Goal: Task Accomplishment & Management: Manage account settings

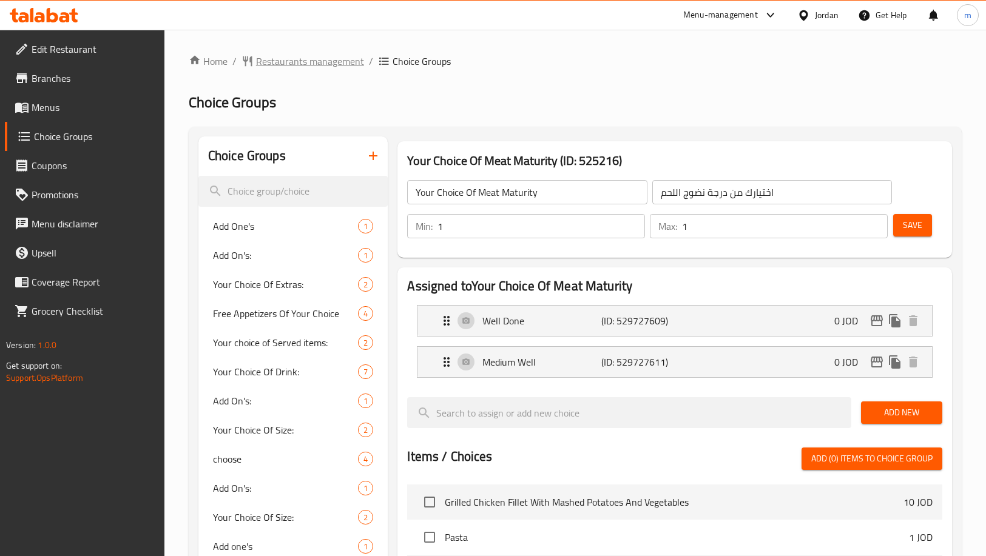
click at [306, 69] on span "Restaurants management" at bounding box center [310, 61] width 108 height 15
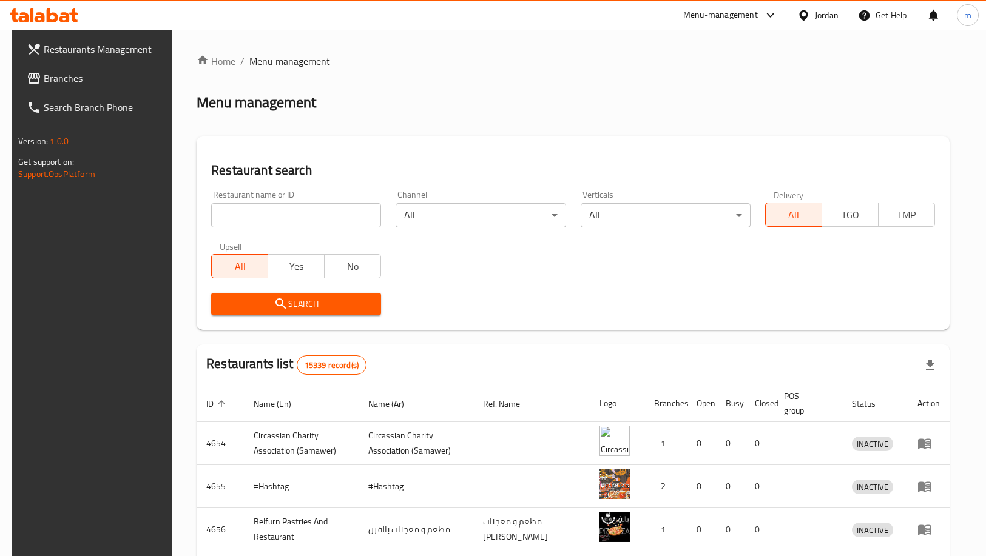
click at [88, 73] on span "Branches" at bounding box center [105, 78] width 123 height 15
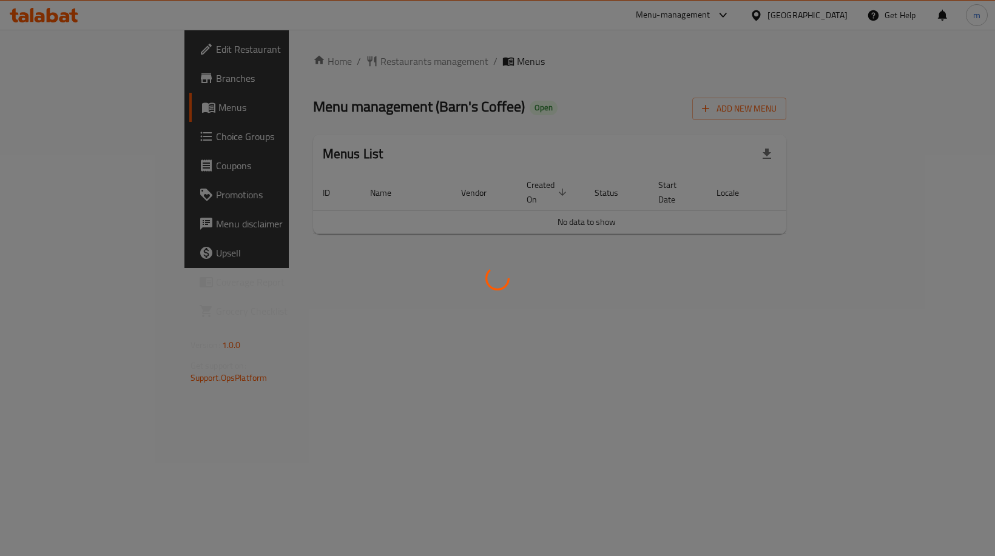
click at [67, 143] on div at bounding box center [497, 278] width 995 height 556
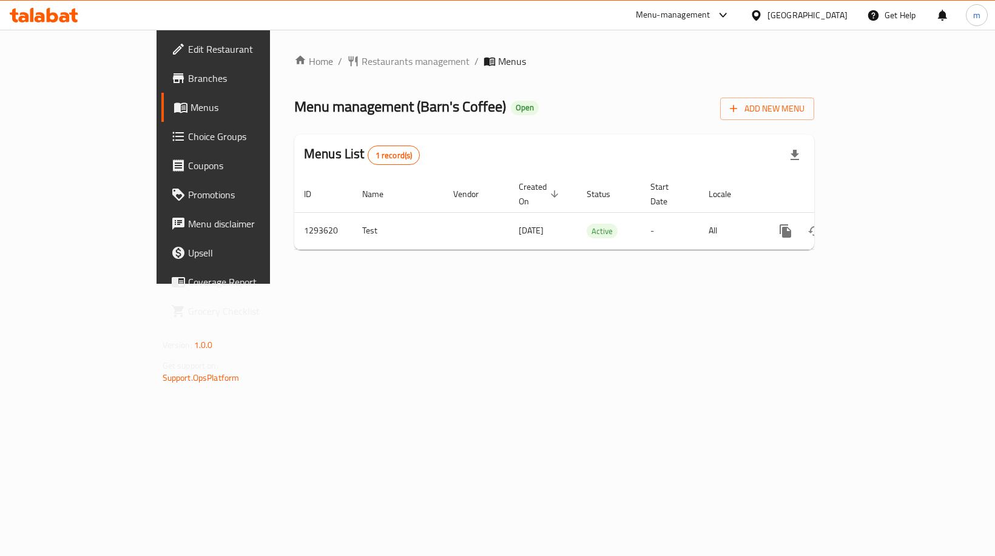
click at [188, 130] on span "Choice Groups" at bounding box center [250, 136] width 125 height 15
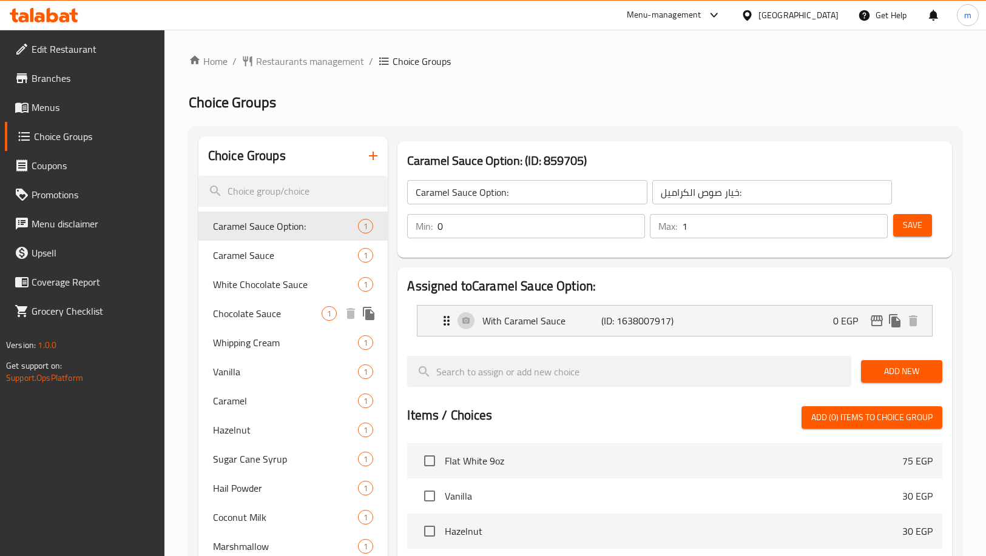
drag, startPoint x: 249, startPoint y: 312, endPoint x: 218, endPoint y: 338, distance: 40.5
click at [249, 312] on span "Chocolate Sauce" at bounding box center [267, 313] width 109 height 15
type input "Chocolate Sauce"
type input "شوكلت صوص"
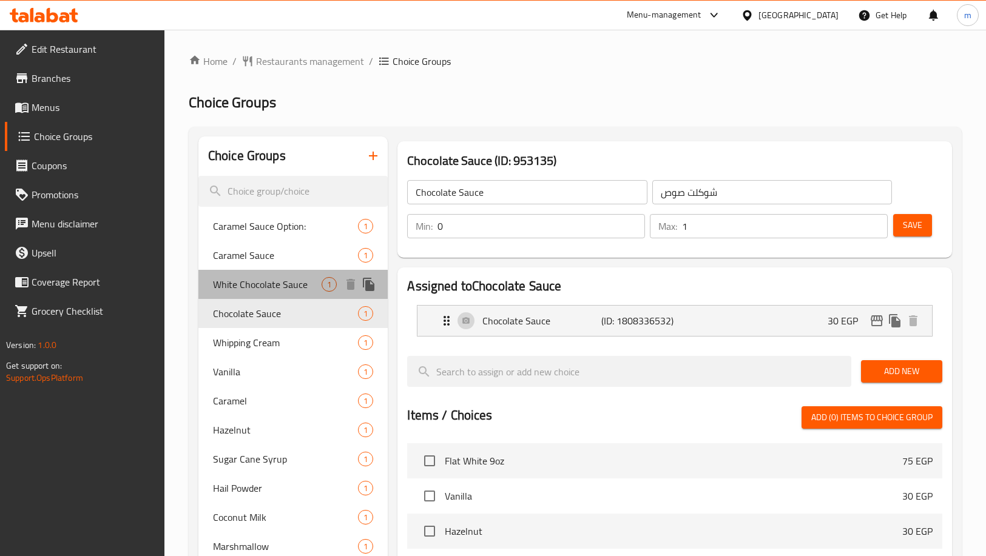
click at [285, 286] on span "White Chocolate Sauce" at bounding box center [267, 284] width 109 height 15
type input "White Chocolate Sauce"
type input "صوص شوكولاتة بيضاء"
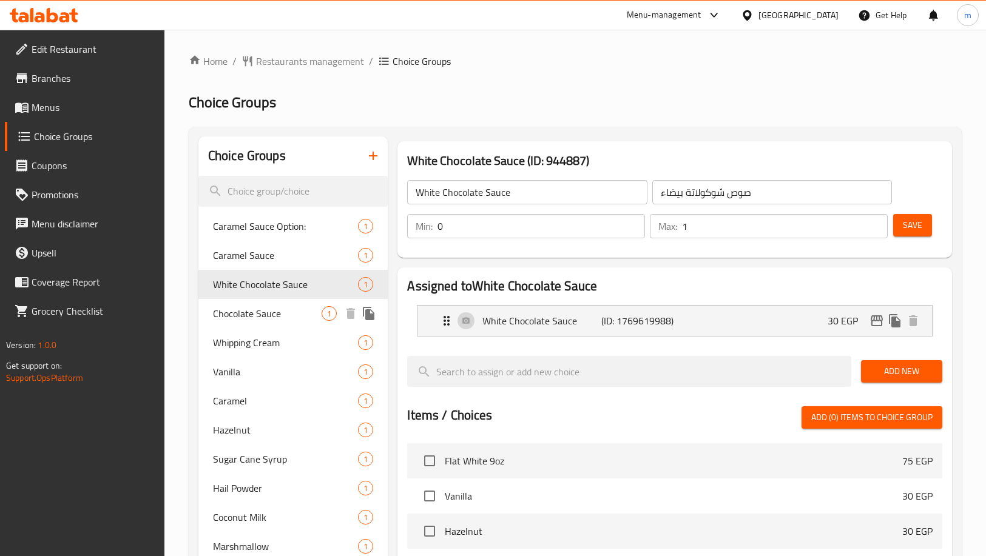
click at [263, 317] on span "Chocolate Sauce" at bounding box center [267, 313] width 109 height 15
type input "Chocolate Sauce"
type input "شوكلت صوص"
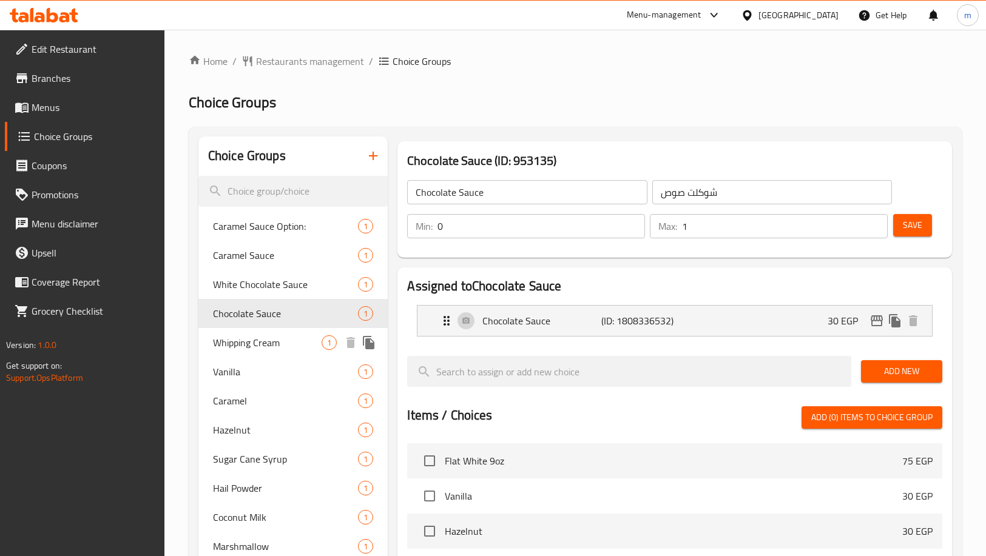
click at [263, 332] on div "Whipping Cream 1" at bounding box center [293, 342] width 190 height 29
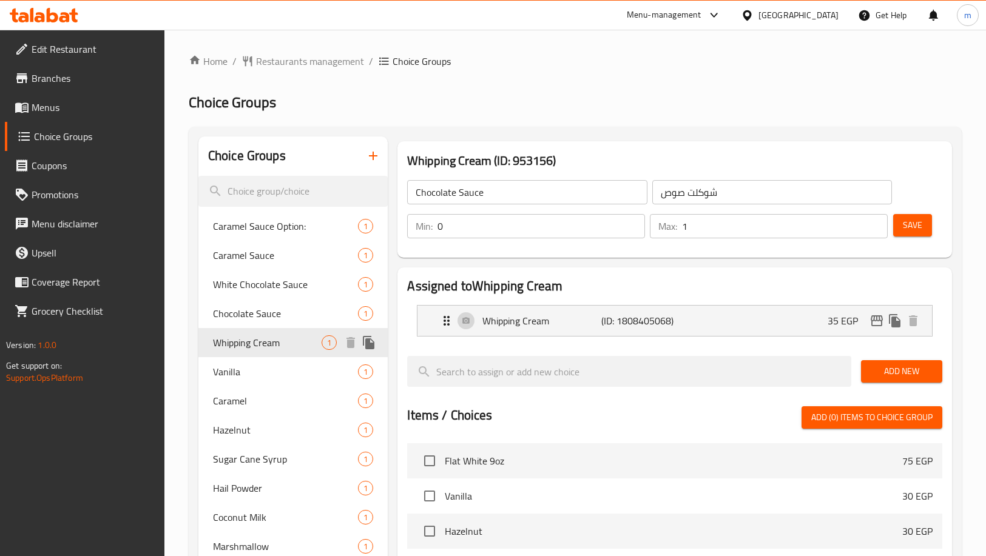
type input "Whipping Cream"
type input "كريمة مخفوقة"
click at [254, 380] on div "Vanilla 1" at bounding box center [293, 371] width 190 height 29
type input "Vanilla"
type input "فنيليا"
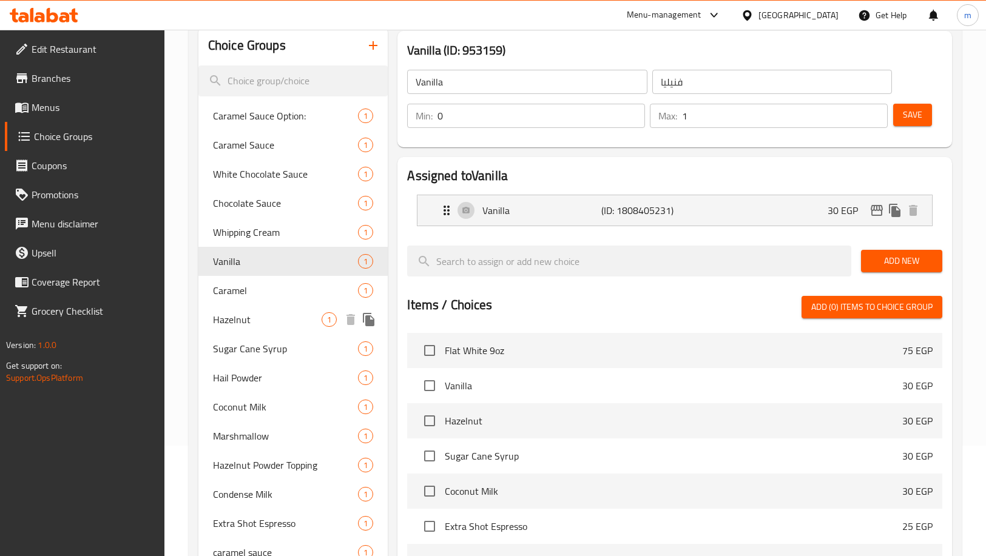
scroll to position [121, 0]
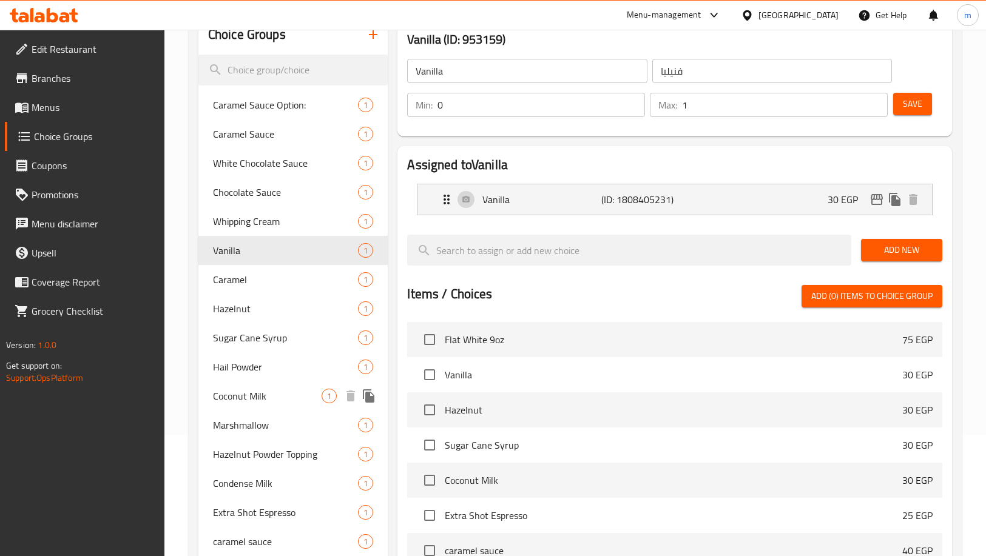
drag, startPoint x: 239, startPoint y: 401, endPoint x: 206, endPoint y: 395, distance: 33.8
click at [239, 401] on span "Coconut Milk" at bounding box center [267, 396] width 109 height 15
type input "Coconut Milk"
type input "حليب جوز الهند"
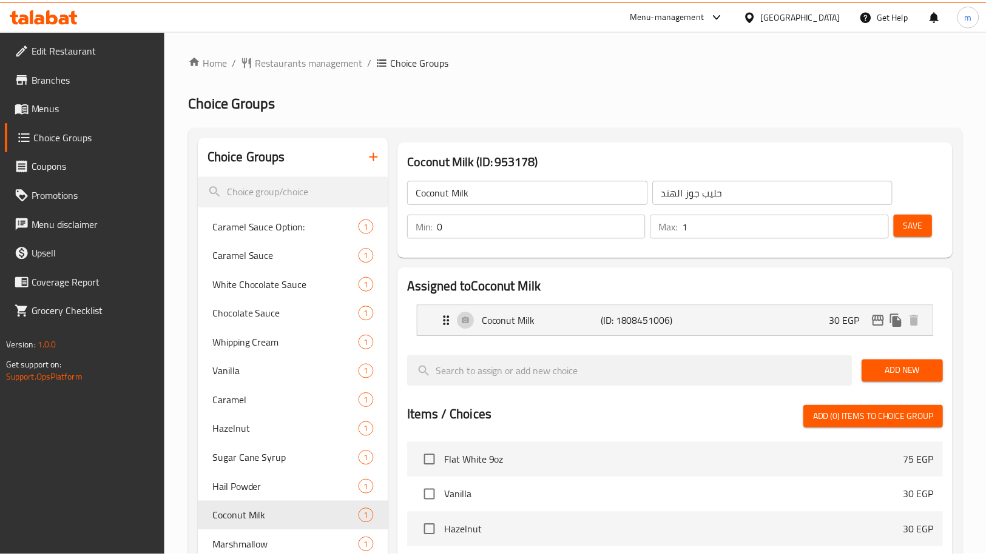
scroll to position [349, 0]
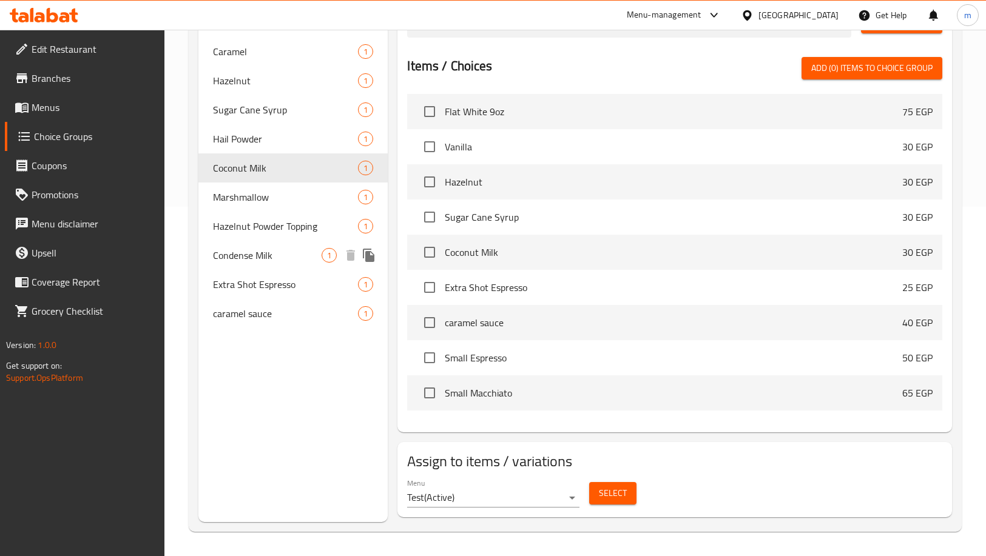
drag, startPoint x: 269, startPoint y: 254, endPoint x: 179, endPoint y: 272, distance: 91.6
click at [269, 254] on span "Condense Milk" at bounding box center [267, 255] width 109 height 15
type input "Condense Milk"
type input "حليب مكثف"
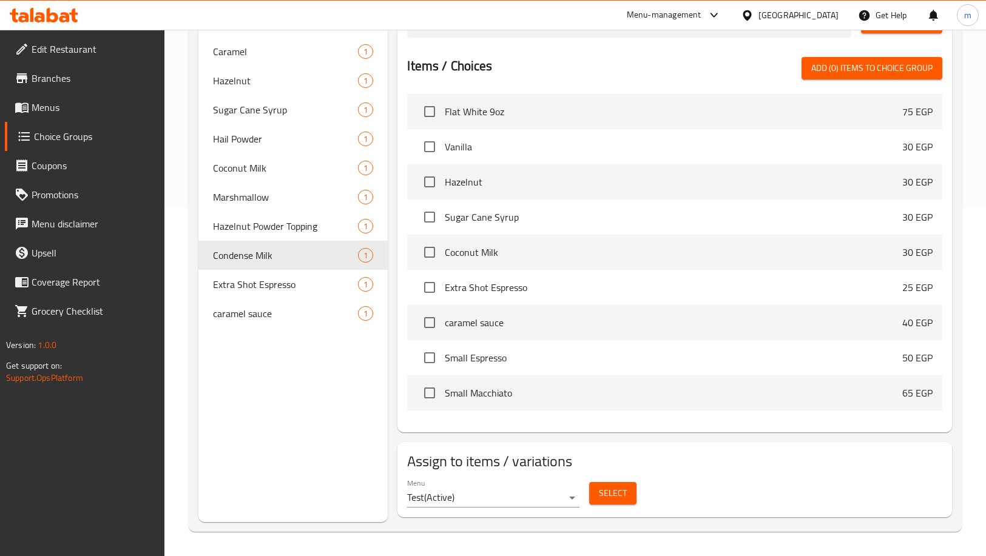
scroll to position [0, 0]
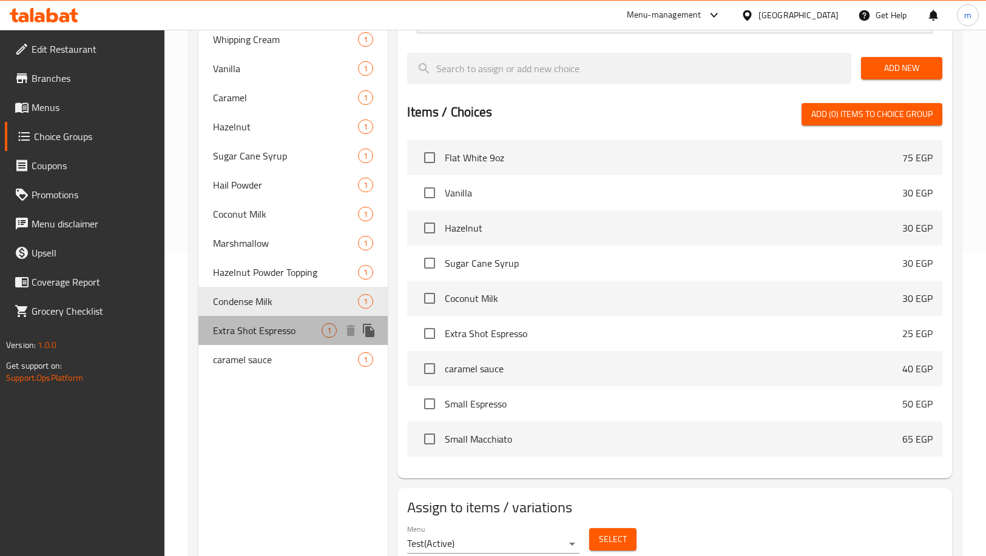
click at [313, 334] on span "Extra Shot Espresso" at bounding box center [267, 330] width 109 height 15
type input "Extra Shot Espresso"
type input "إكسترا اسبريسو شوت"
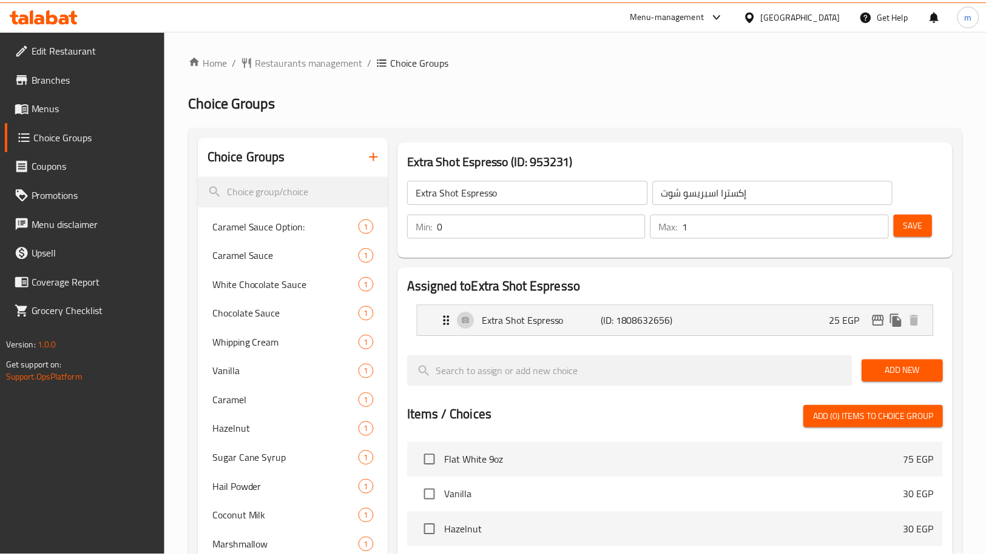
scroll to position [349, 0]
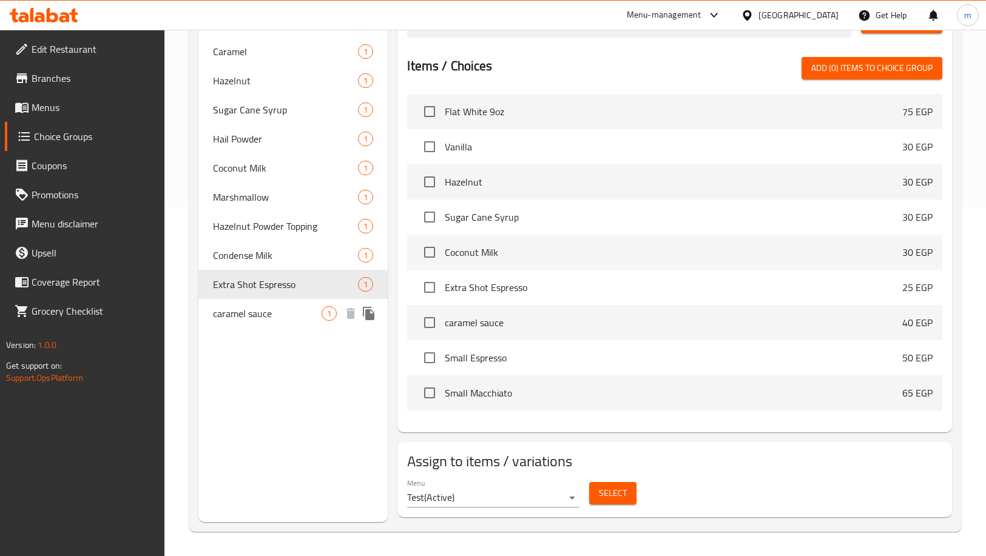
click at [300, 314] on span "caramel sauce" at bounding box center [267, 313] width 109 height 15
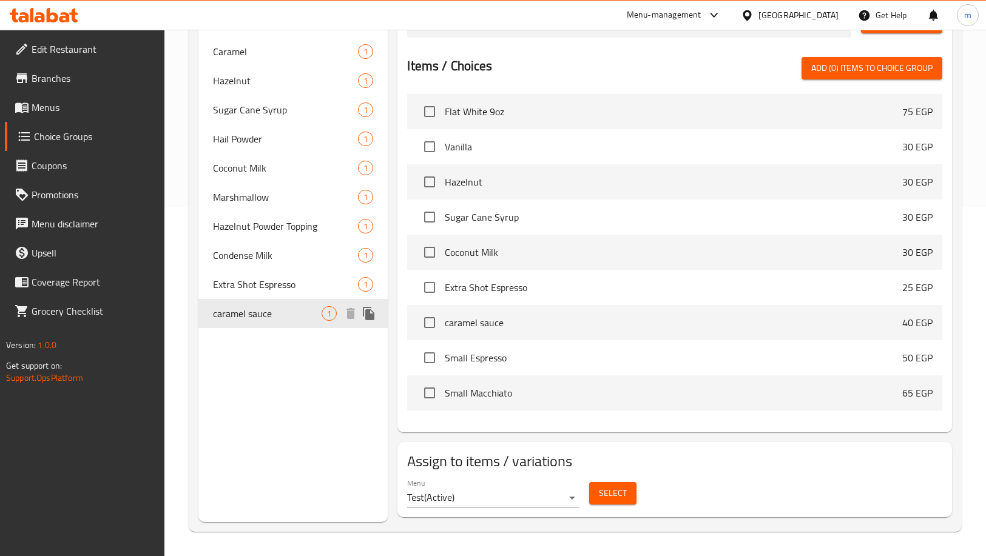
type input "caramel sauce"
type input "صوص كارميل"
